Goal: Complete application form

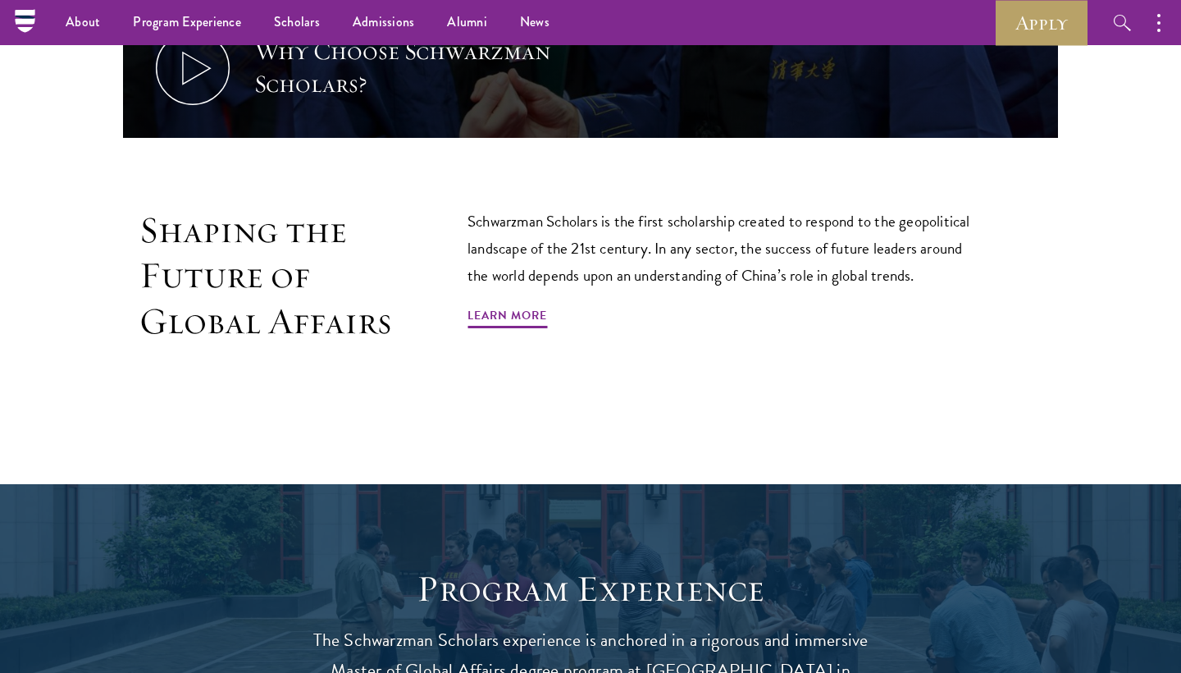
scroll to position [34, 0]
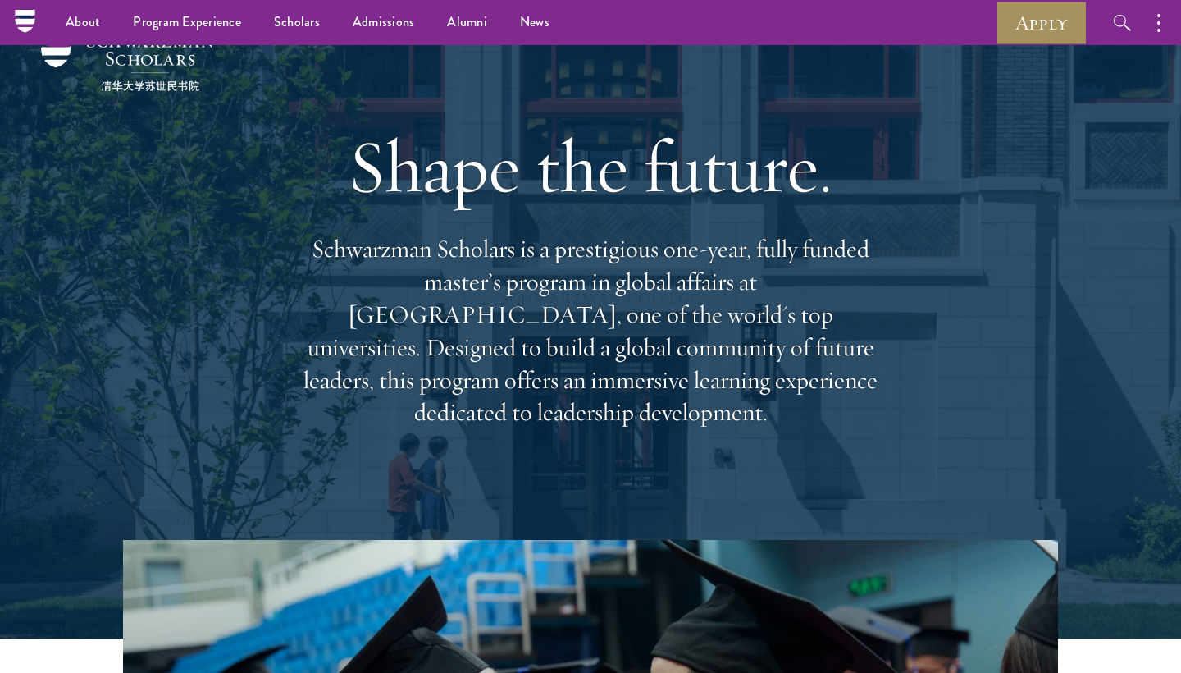
click at [1058, 25] on link "Apply" at bounding box center [1042, 22] width 92 height 45
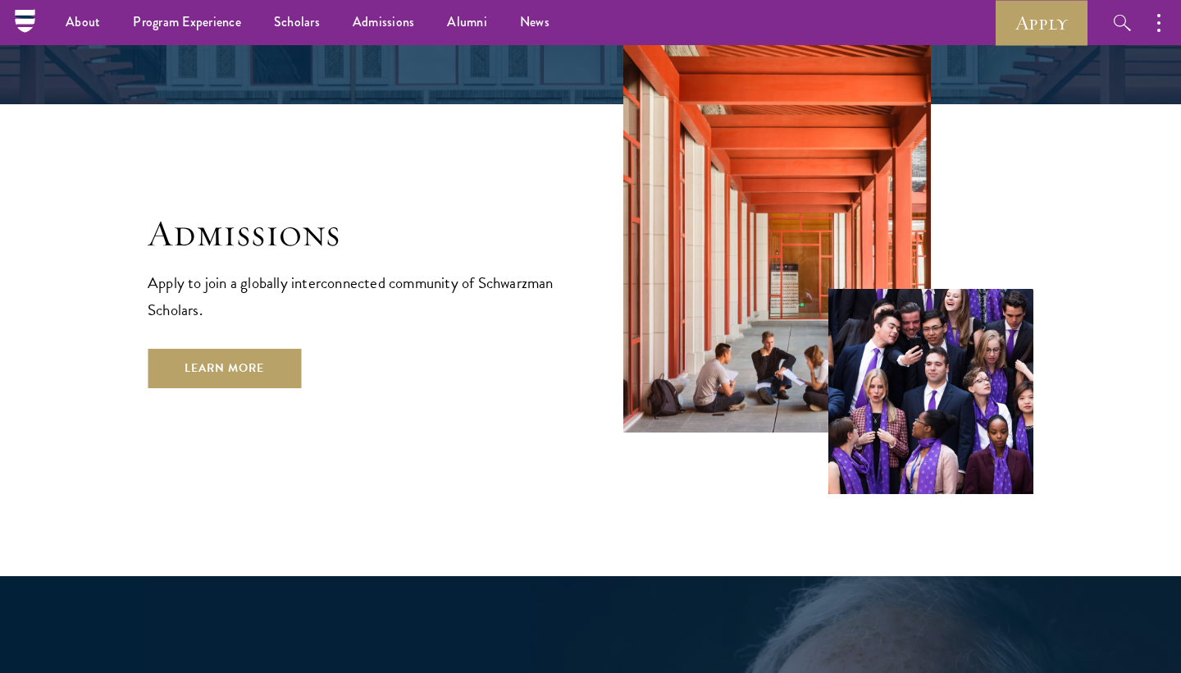
scroll to position [2697, 0]
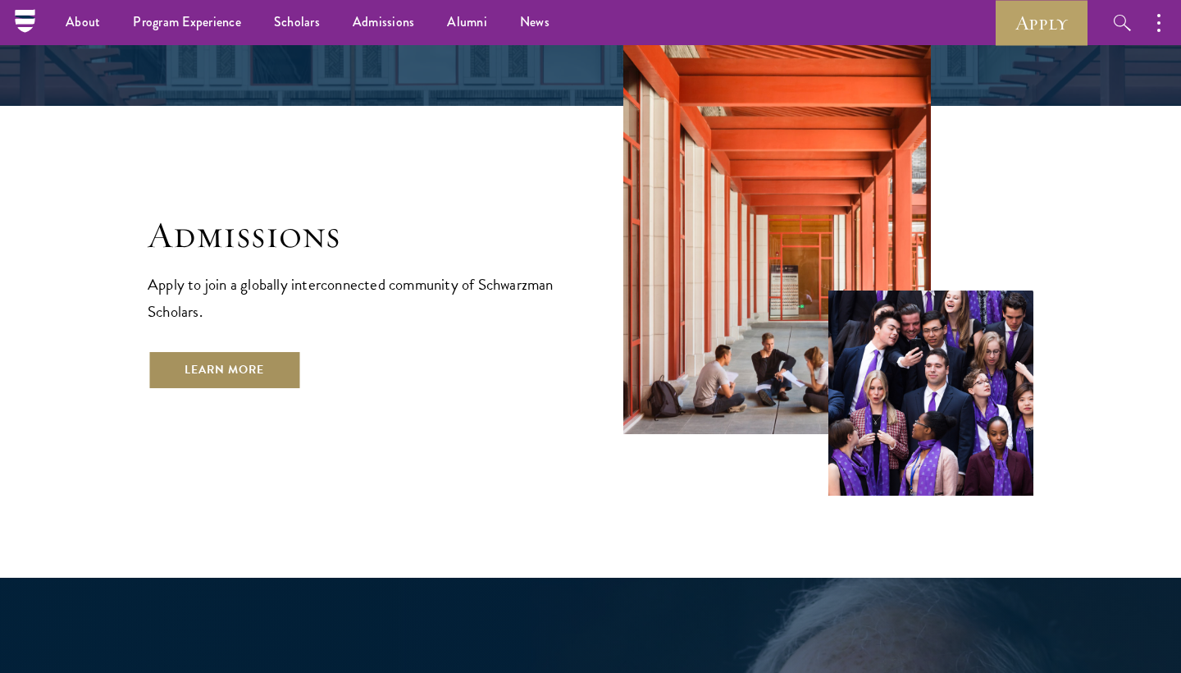
click at [236, 350] on link "Learn More" at bounding box center [224, 369] width 153 height 39
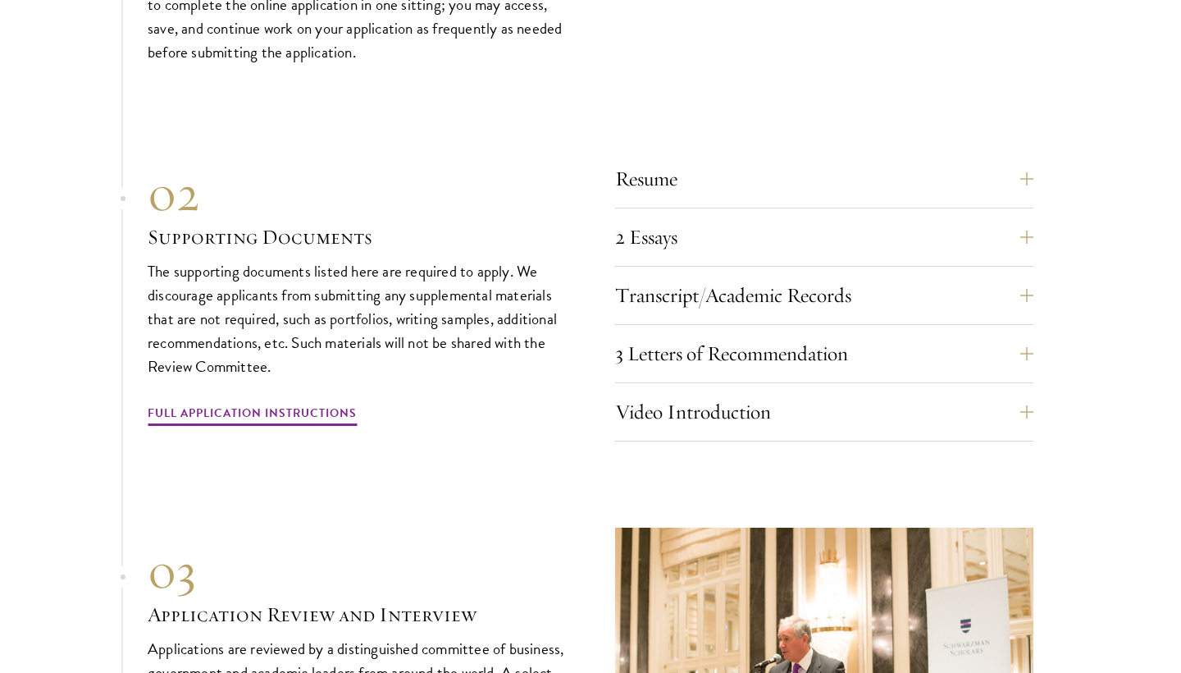
scroll to position [5579, 0]
click at [205, 401] on link "Full Application Instructions" at bounding box center [252, 413] width 209 height 25
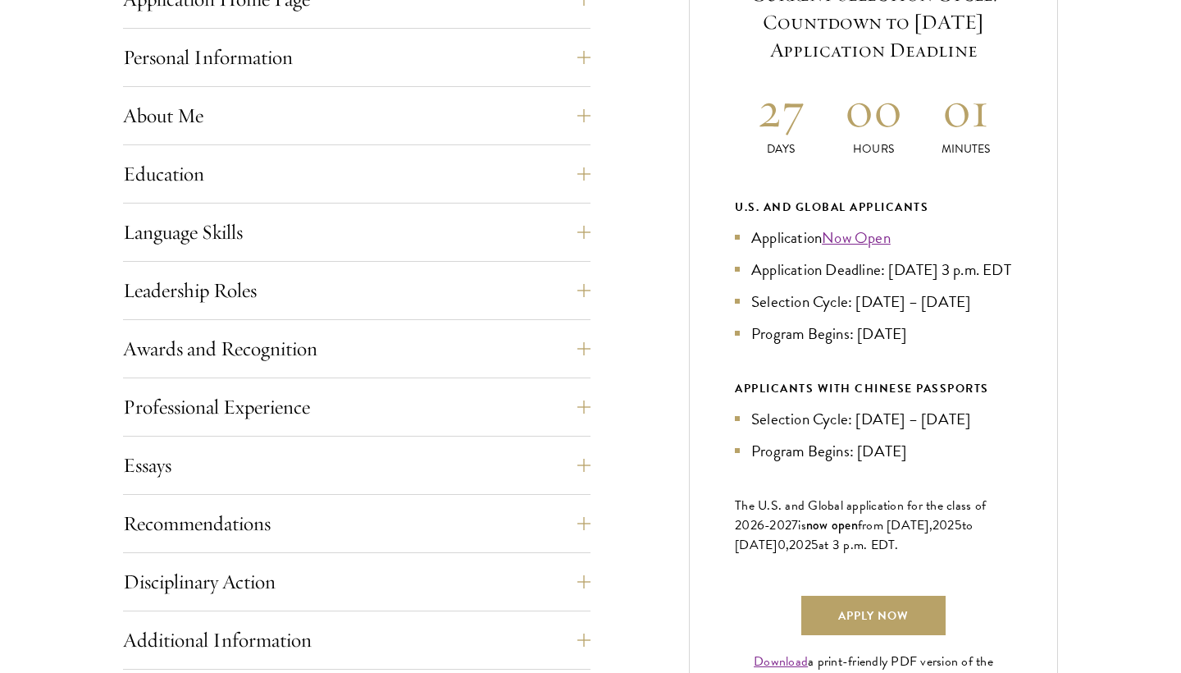
scroll to position [754, 1]
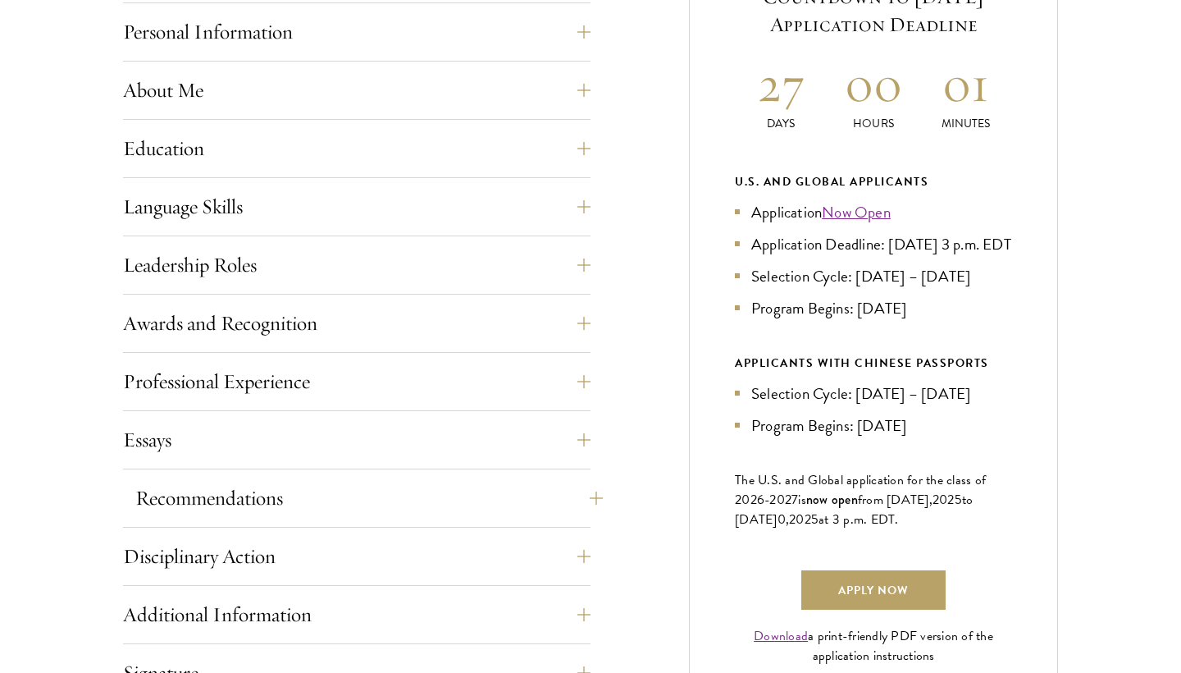
click at [233, 509] on button "Recommendations" at bounding box center [369, 497] width 468 height 39
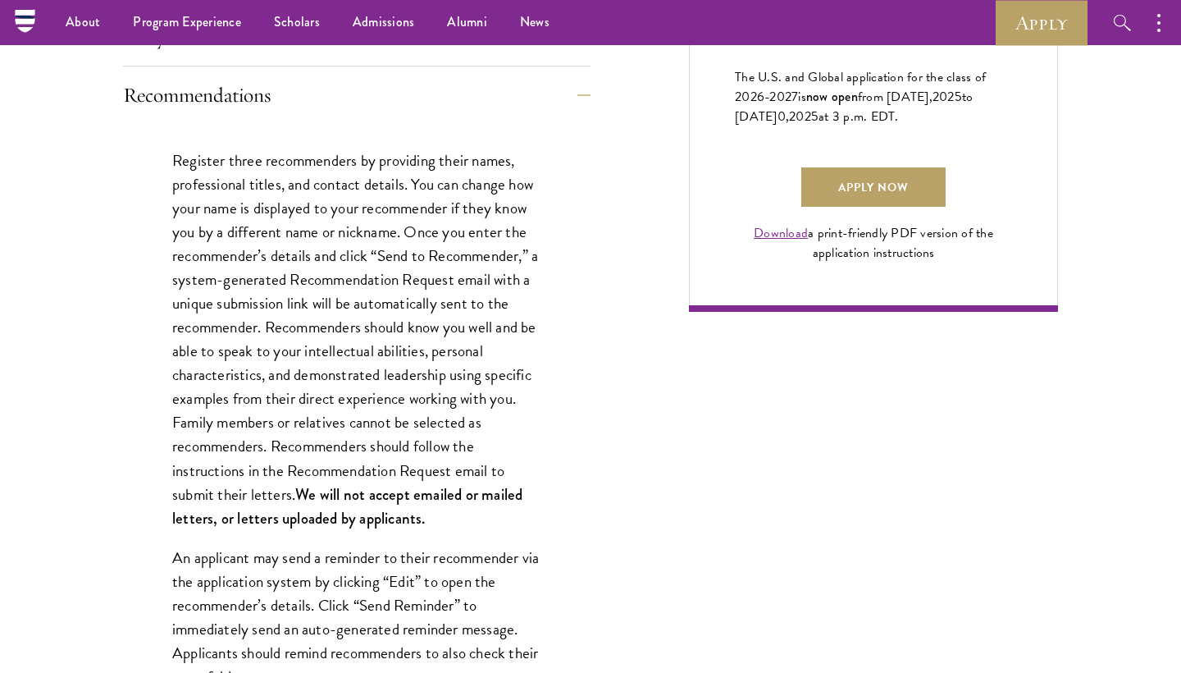
scroll to position [1088, 0]
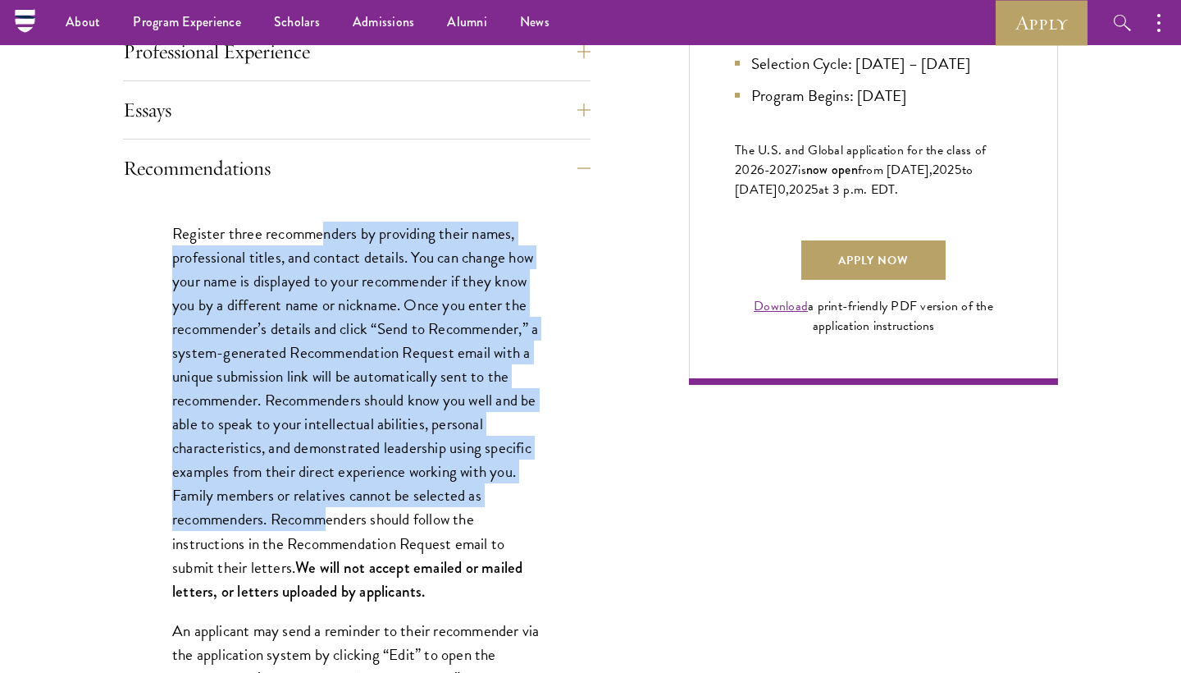
drag, startPoint x: 325, startPoint y: 253, endPoint x: 327, endPoint y: 518, distance: 264.9
click at [327, 518] on p "Register three recommenders by providing their names, professional titles, and …" at bounding box center [356, 411] width 369 height 381
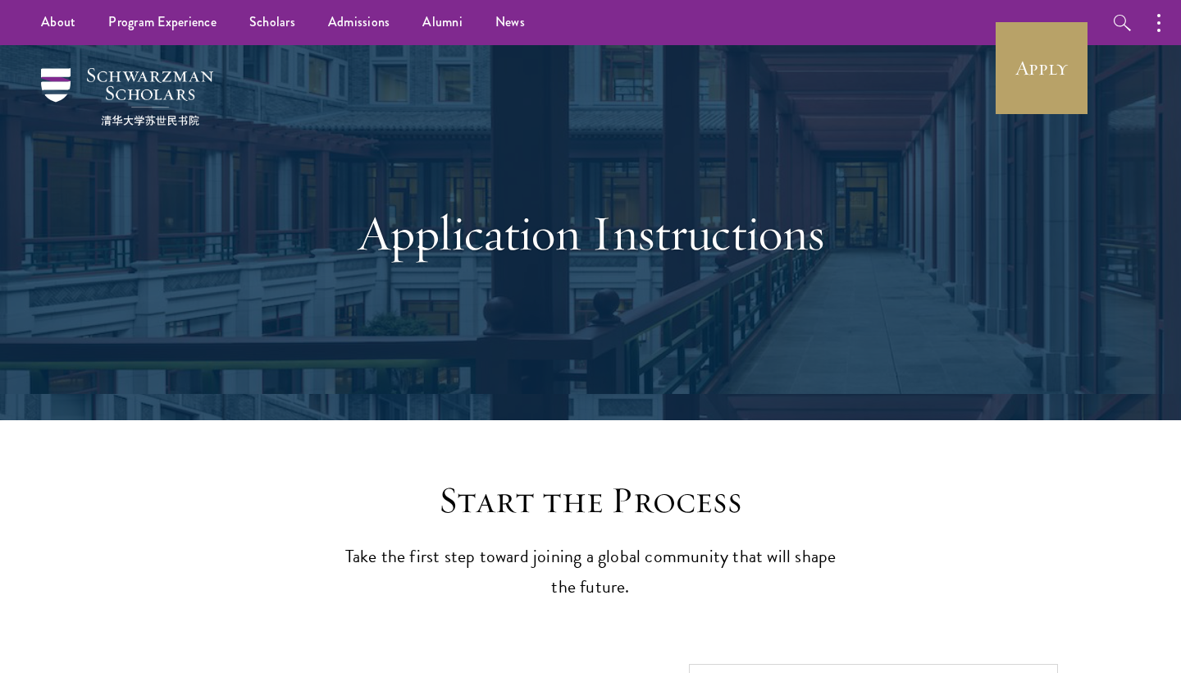
scroll to position [0, 0]
click at [77, 87] on img at bounding box center [127, 96] width 172 height 57
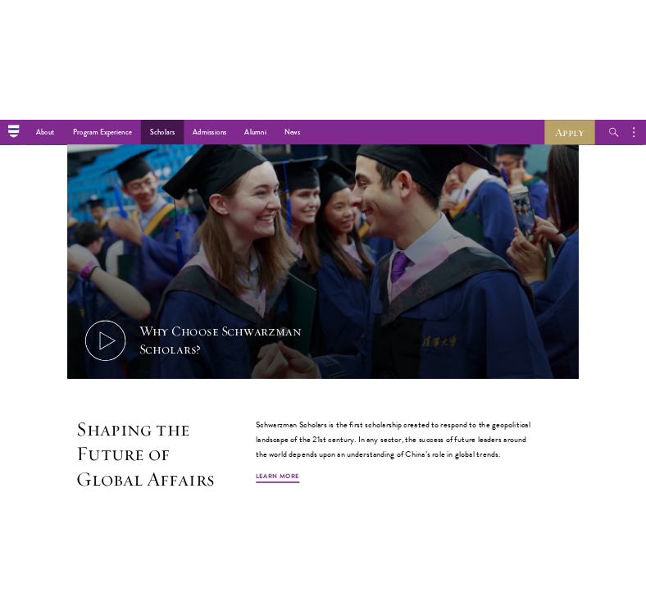
scroll to position [549, 0]
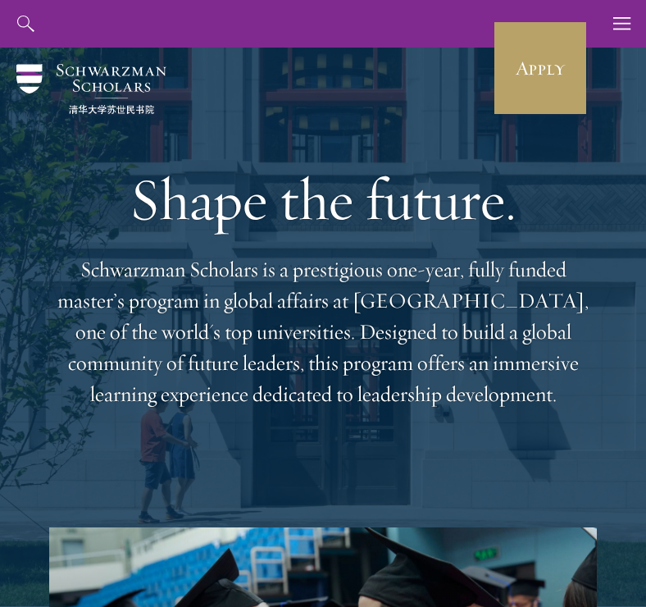
scroll to position [1, 0]
